Goal: Transaction & Acquisition: Book appointment/travel/reservation

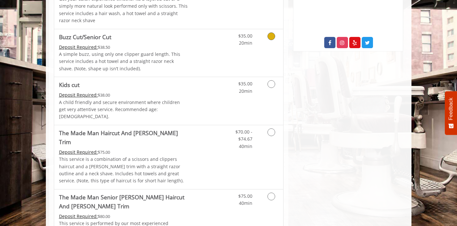
scroll to position [375, 0]
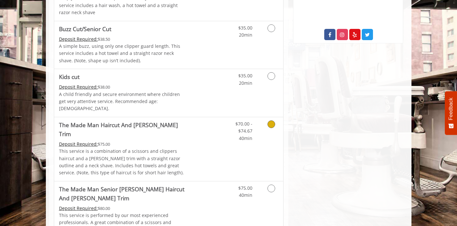
click at [274, 120] on icon "Grooming services" at bounding box center [271, 124] width 8 height 8
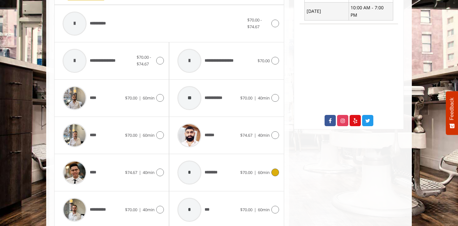
scroll to position [288, 0]
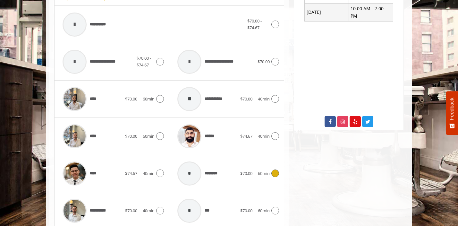
click at [236, 161] on div "* ********" at bounding box center [207, 173] width 66 height 30
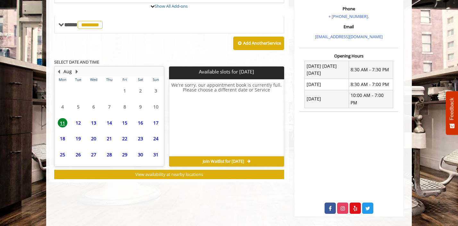
scroll to position [223, 0]
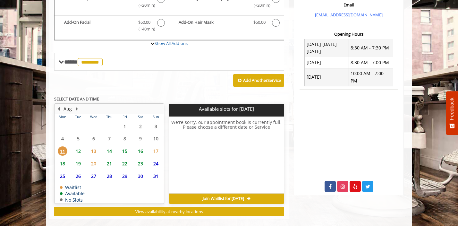
click at [110, 146] on span "14" at bounding box center [110, 150] width 10 height 9
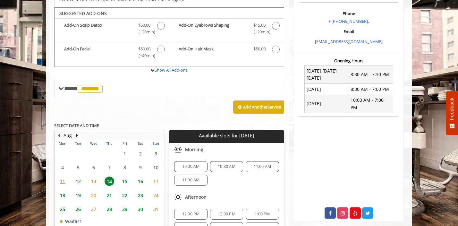
scroll to position [195, 0]
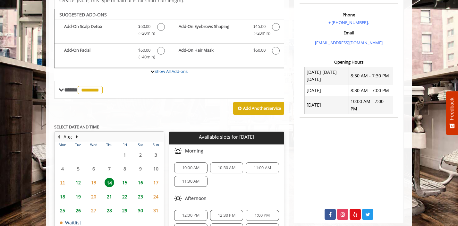
click at [108, 178] on span "14" at bounding box center [110, 182] width 10 height 9
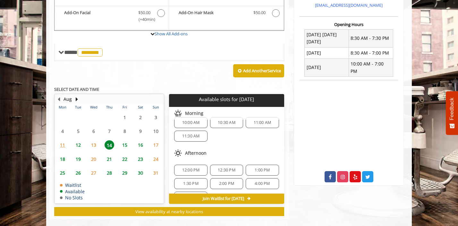
scroll to position [4, 0]
click at [93, 140] on span "13" at bounding box center [94, 144] width 10 height 9
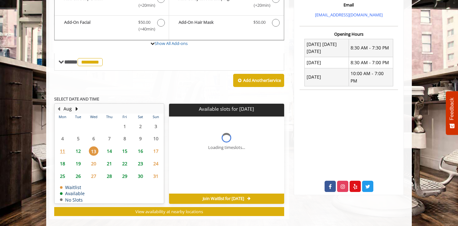
scroll to position [0, 0]
click at [80, 146] on span "12" at bounding box center [78, 150] width 10 height 9
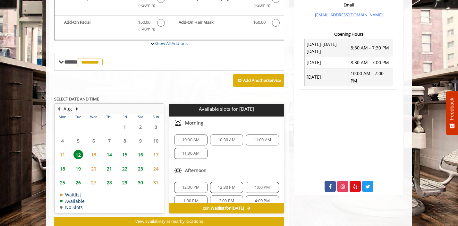
scroll to position [233, 0]
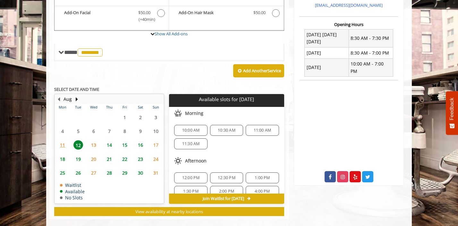
click at [110, 140] on span "14" at bounding box center [110, 144] width 10 height 9
